Goal: Find specific page/section: Find specific page/section

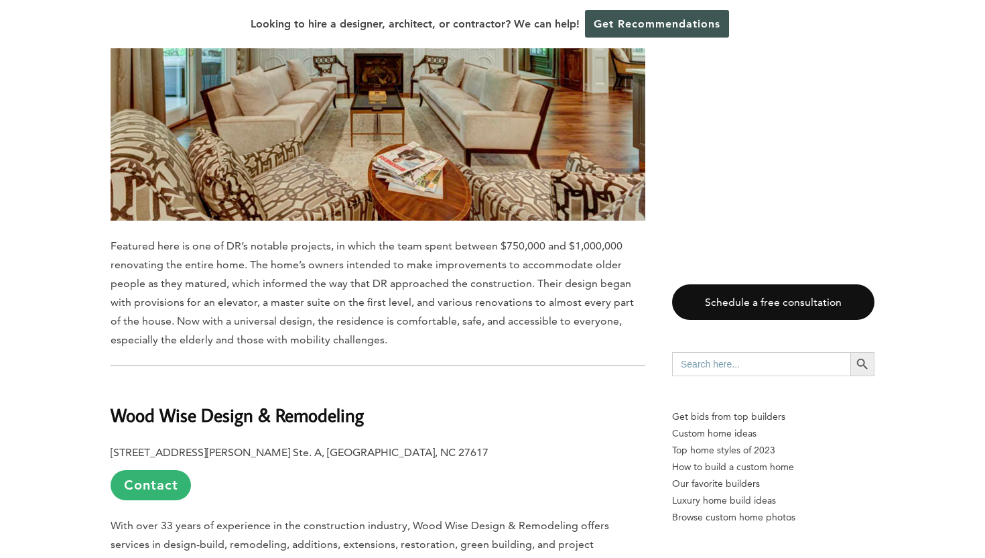
scroll to position [5526, 0]
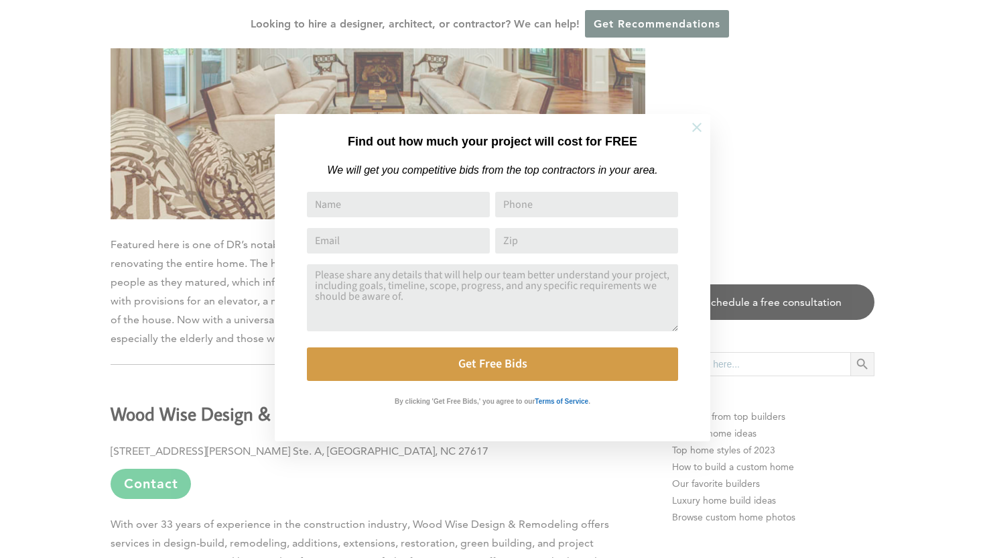
click at [696, 126] on icon at bounding box center [696, 127] width 9 height 9
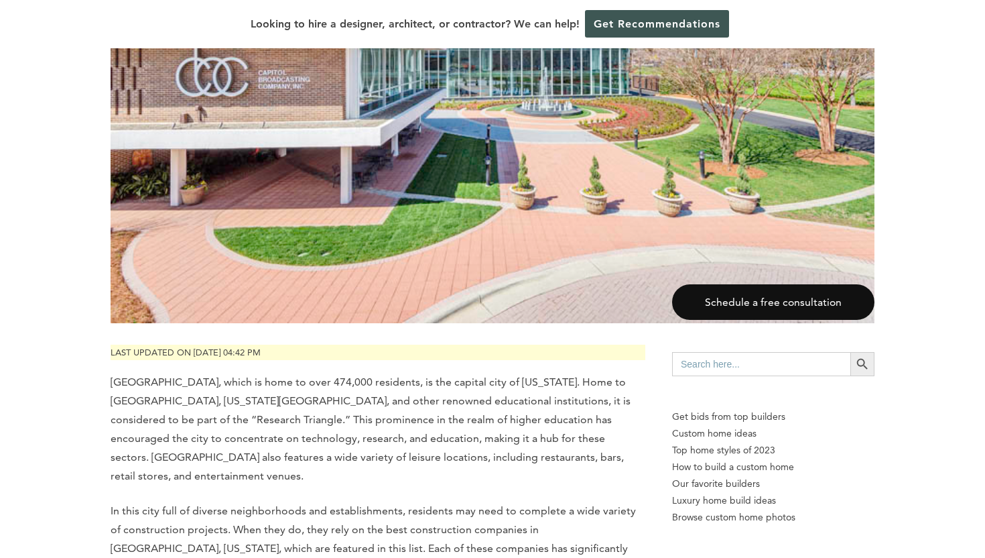
scroll to position [0, 0]
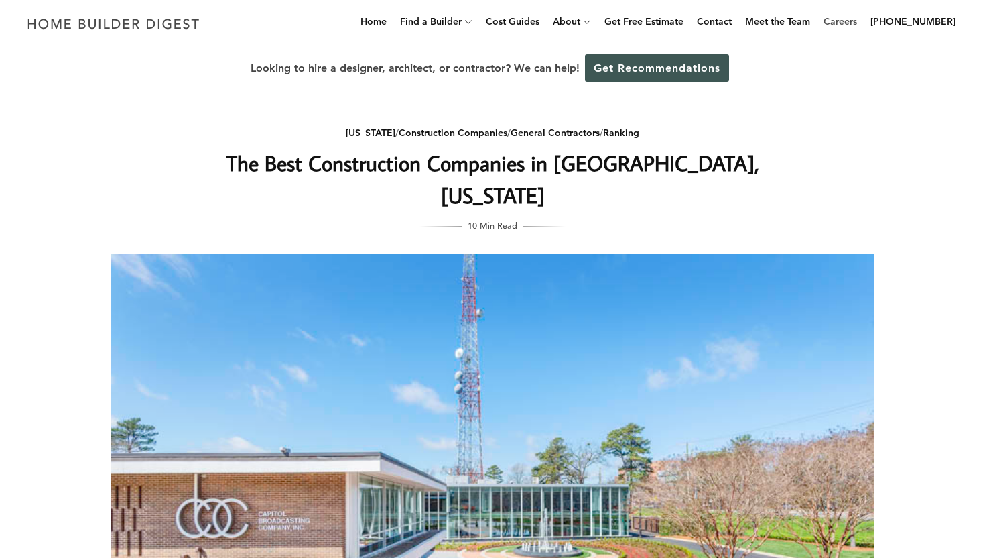
click at [856, 25] on link "Careers" at bounding box center [840, 21] width 44 height 43
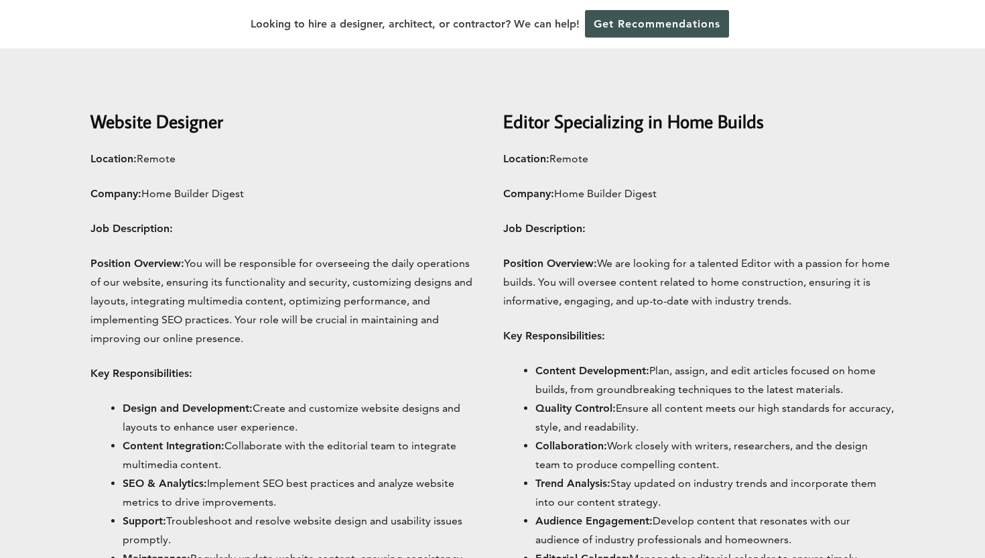
scroll to position [532, 0]
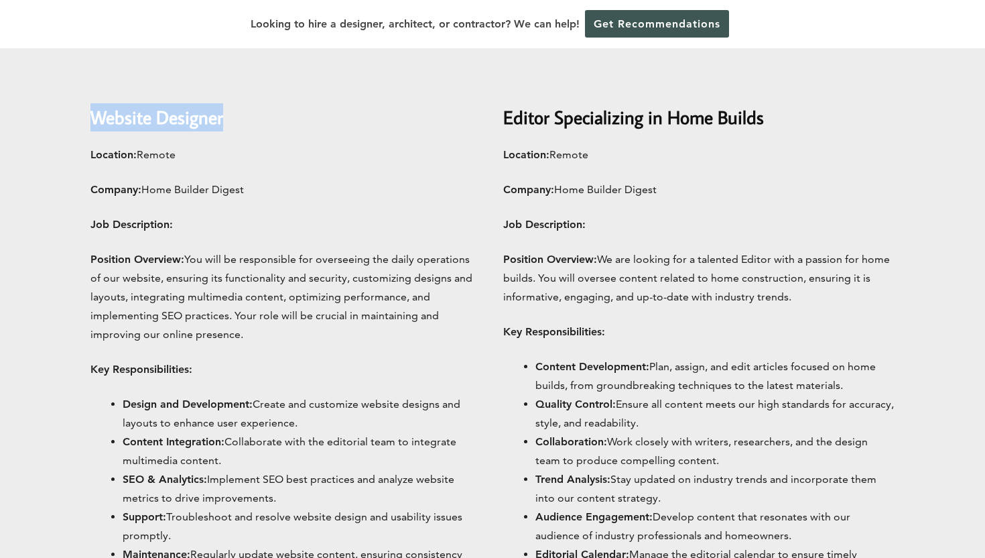
drag, startPoint x: 87, startPoint y: 114, endPoint x: 264, endPoint y: 130, distance: 177.7
click at [264, 130] on div "Available Jobs We’re looking for top talent to fill these roles, but if you thi…" at bounding box center [492, 427] width 985 height 1132
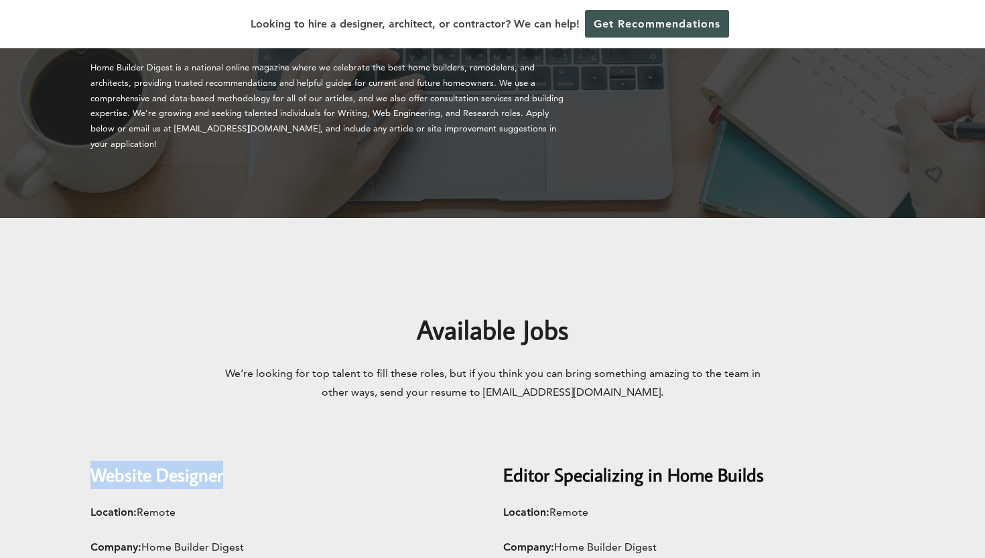
scroll to position [0, 0]
